Goal: Navigation & Orientation: Understand site structure

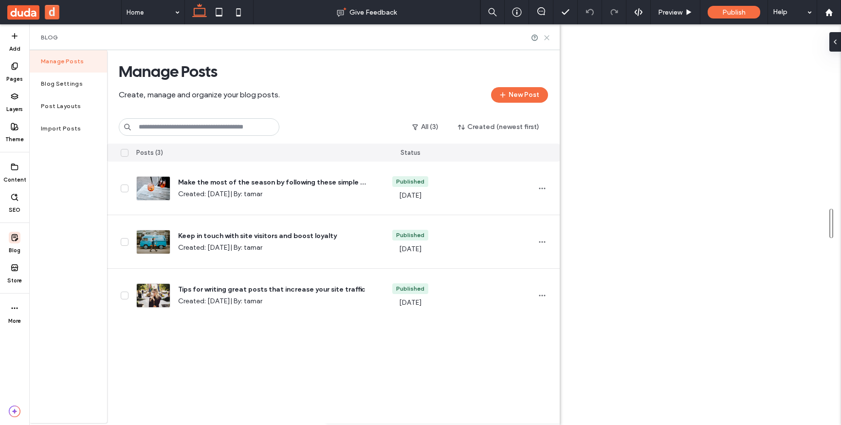
click at [545, 37] on icon at bounding box center [546, 37] width 7 height 7
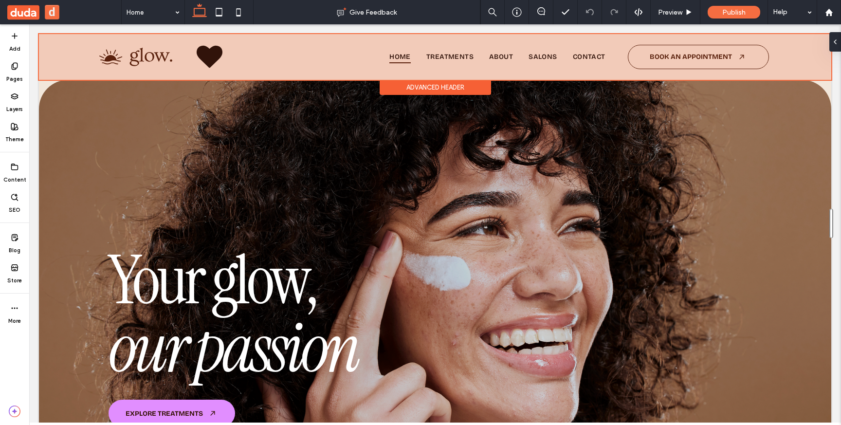
click at [533, 54] on div at bounding box center [435, 57] width 792 height 46
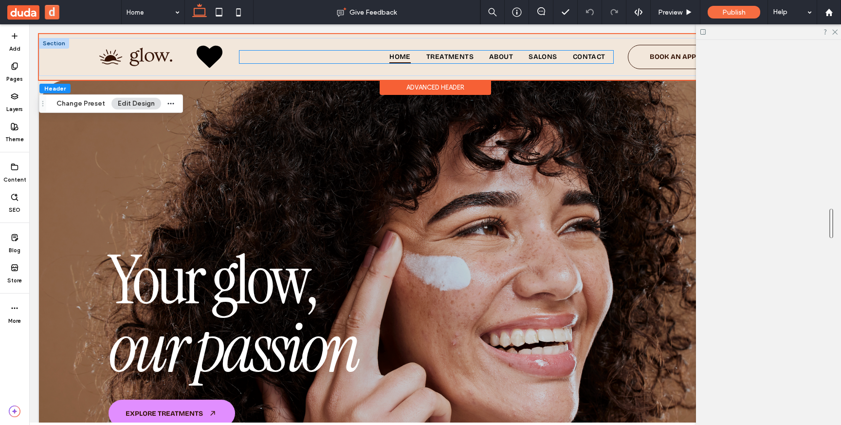
click at [344, 56] on ul "Home Treatments About Salons Contact" at bounding box center [426, 57] width 374 height 13
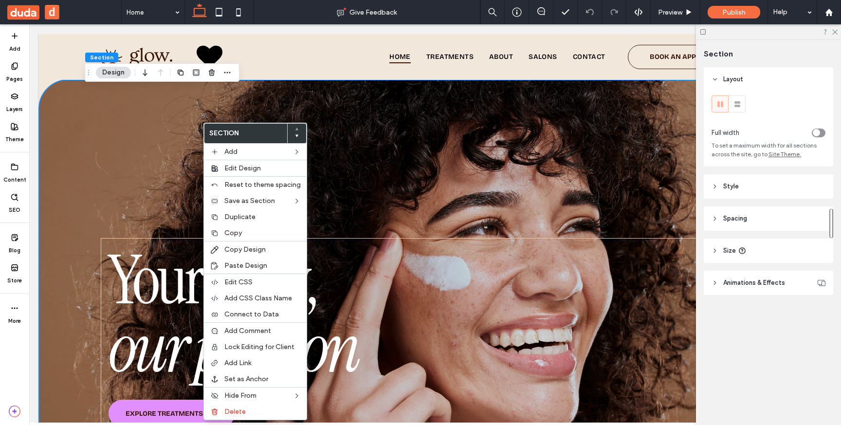
click at [58, 8] on button "d" at bounding box center [52, 12] width 15 height 15
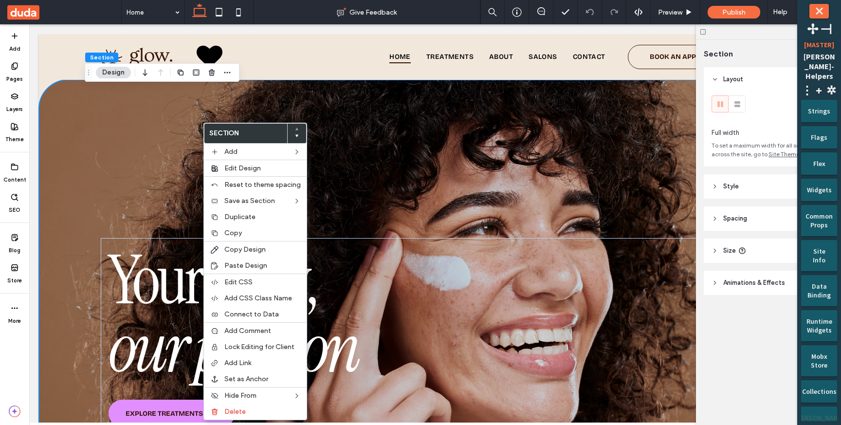
click at [811, 406] on div "[PERSON_NAME] UI" at bounding box center [819, 418] width 22 height 24
click at [807, 20] on div "Off" at bounding box center [785, 22] width 109 height 9
click at [731, 23] on span at bounding box center [731, 22] width 0 height 9
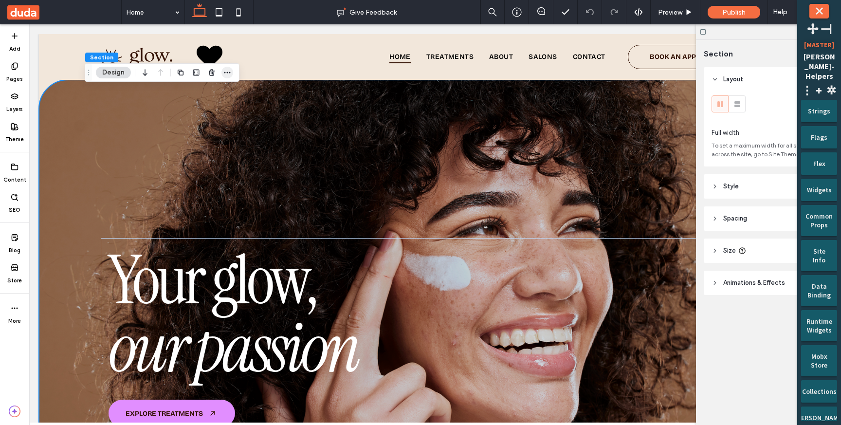
click at [228, 70] on icon "button" at bounding box center [227, 73] width 8 height 8
